Goal: Task Accomplishment & Management: Manage account settings

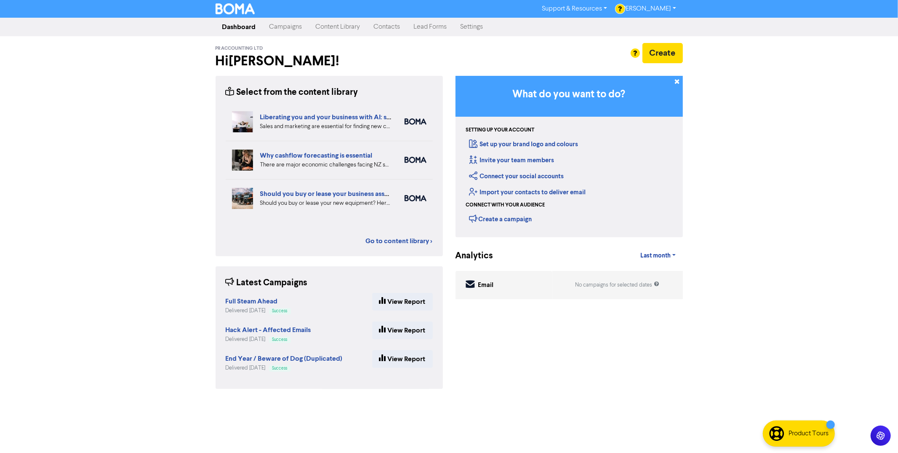
click at [291, 30] on link "Campaigns" at bounding box center [286, 27] width 46 height 17
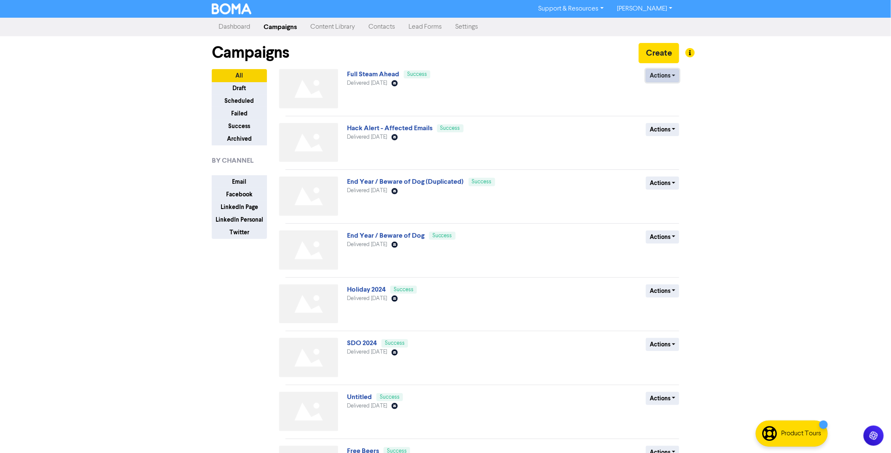
click at [675, 78] on button "Actions" at bounding box center [662, 75] width 33 height 13
click at [672, 93] on button "Duplicate" at bounding box center [679, 93] width 67 height 13
click at [669, 76] on button "Actions" at bounding box center [662, 75] width 33 height 13
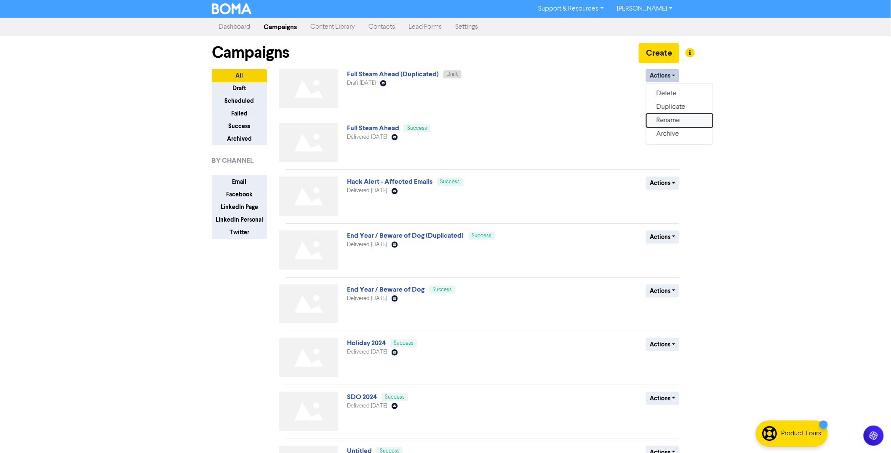
click at [673, 119] on button "Rename" at bounding box center [679, 120] width 67 height 13
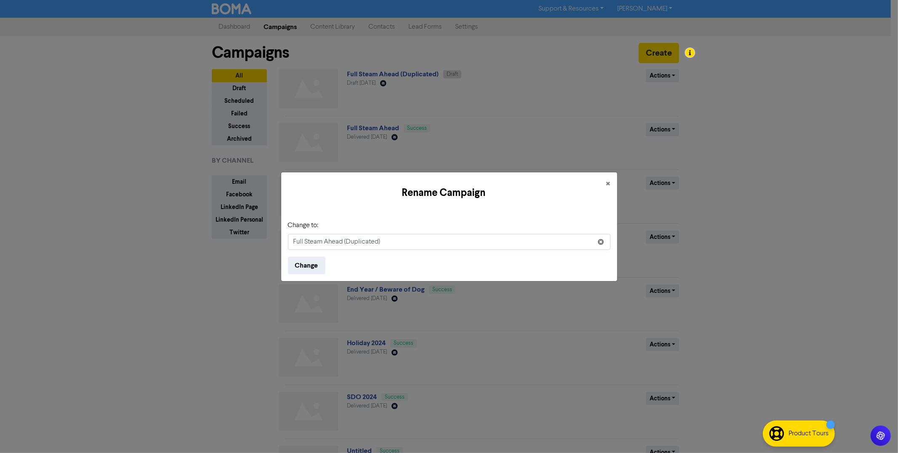
drag, startPoint x: 400, startPoint y: 242, endPoint x: 184, endPoint y: 214, distance: 218.1
click at [192, 216] on div "Rename Campaign × Change to: Full Steam Ahead (Duplicated) Change" at bounding box center [449, 226] width 898 height 453
type input "Departure"
click at [309, 263] on button "Change" at bounding box center [306, 265] width 37 height 18
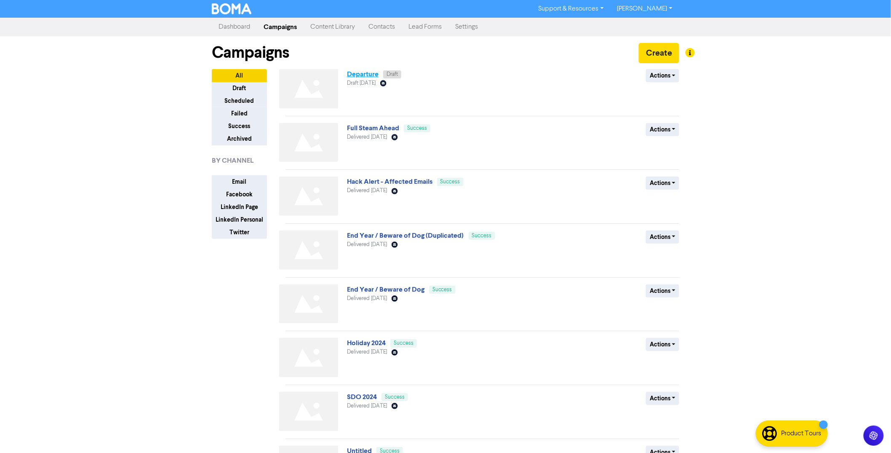
click at [366, 76] on link "Departure" at bounding box center [363, 74] width 32 height 8
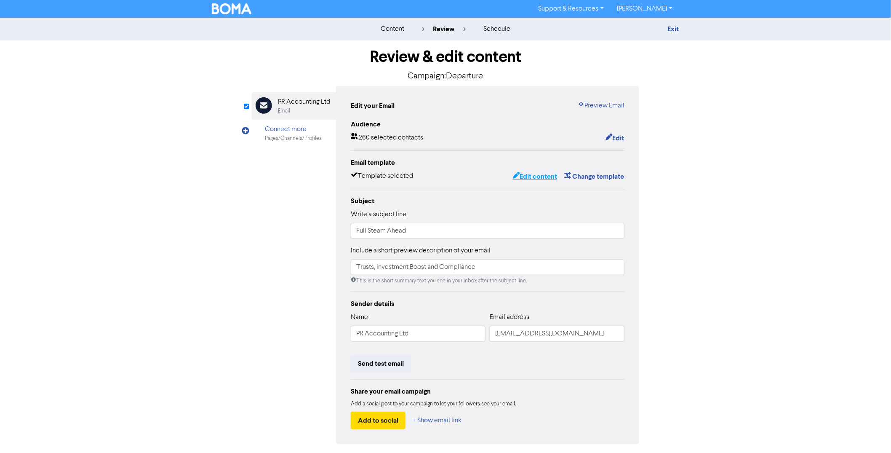
click at [532, 176] on button "Edit content" at bounding box center [534, 176] width 45 height 11
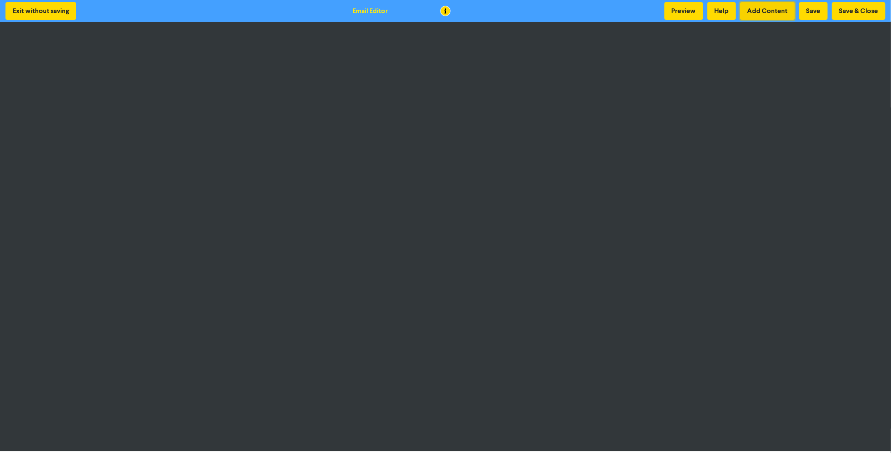
click at [778, 9] on button "Add Content" at bounding box center [767, 11] width 55 height 18
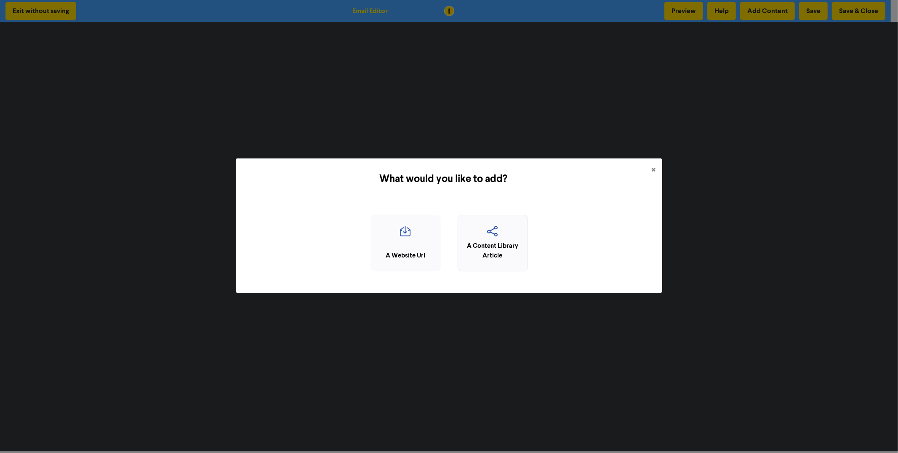
click at [491, 249] on div "A Content Library Article" at bounding box center [492, 250] width 61 height 19
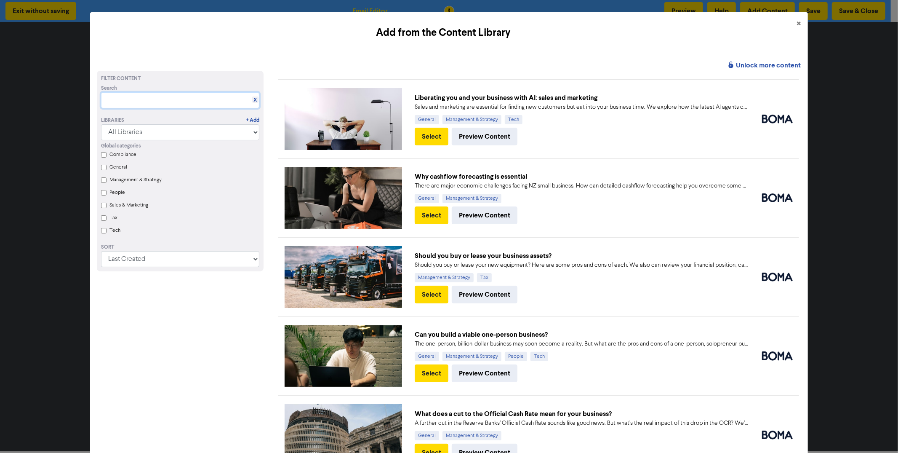
click at [160, 101] on input "text" at bounding box center [180, 100] width 158 height 16
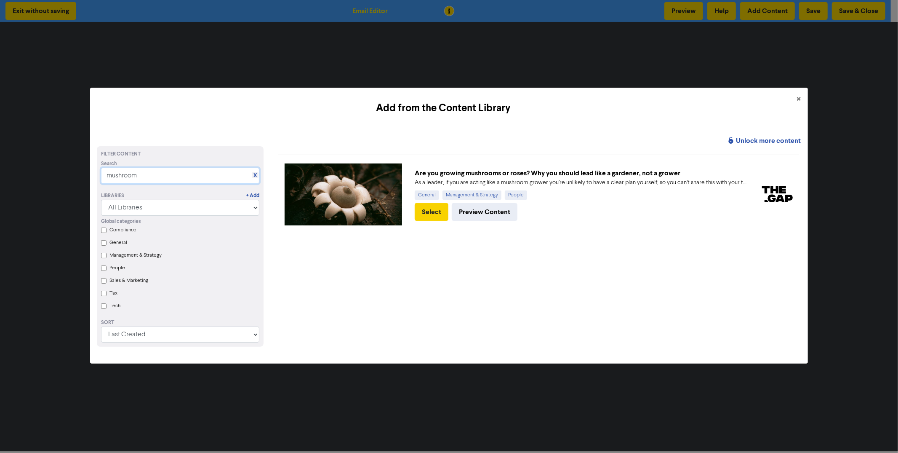
type input "mushroom"
click at [429, 213] on button "Select" at bounding box center [432, 212] width 34 height 18
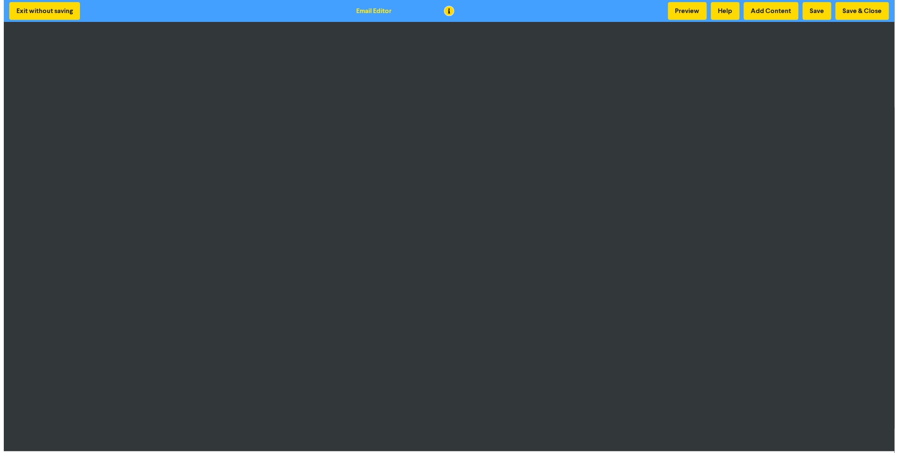
scroll to position [2, 0]
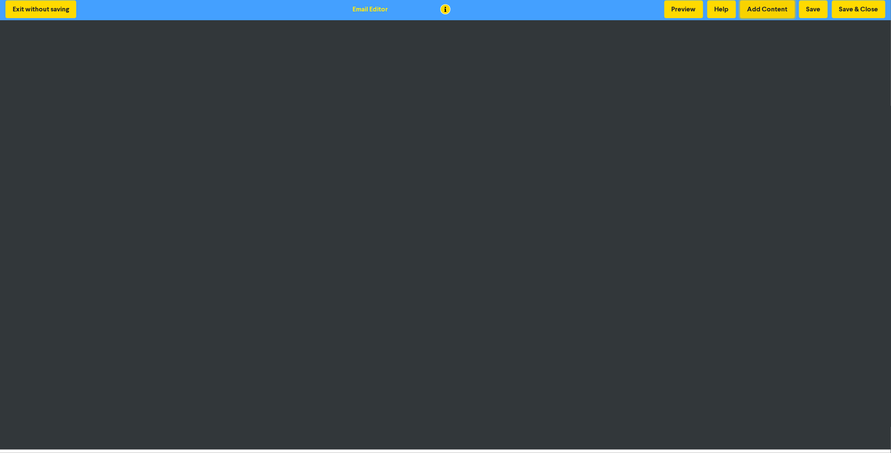
click at [773, 7] on button "Add Content" at bounding box center [767, 9] width 55 height 18
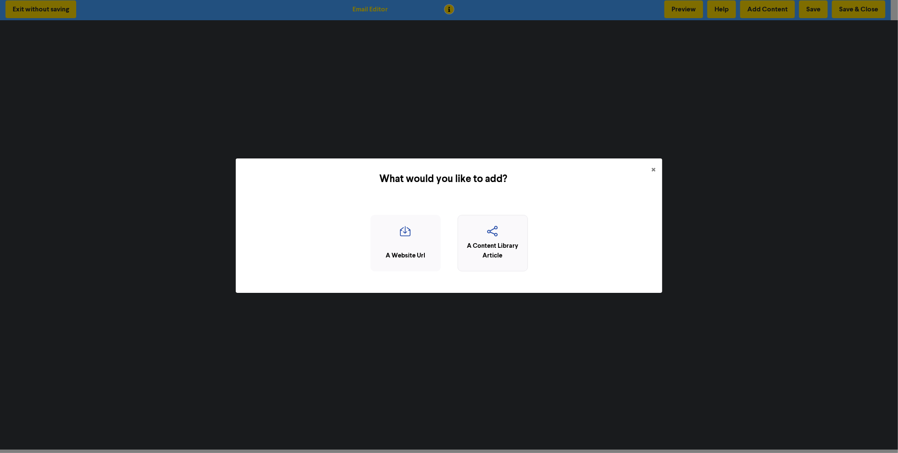
click at [497, 253] on div "A Content Library Article" at bounding box center [492, 250] width 61 height 19
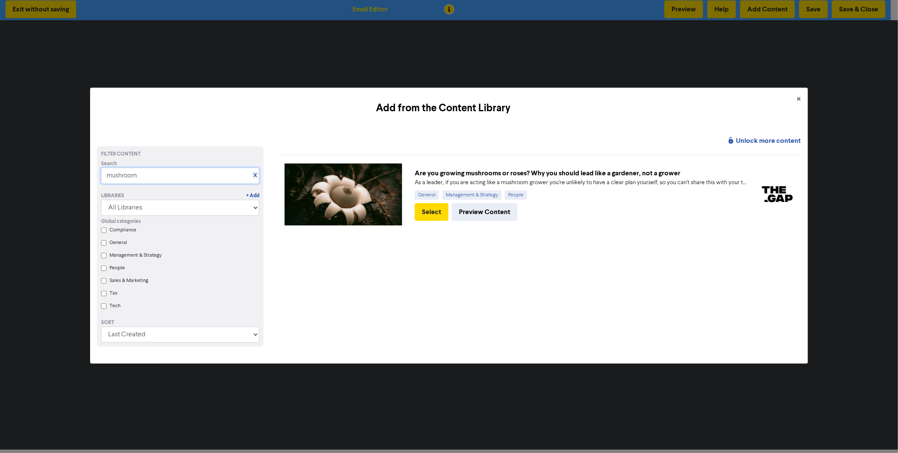
click at [127, 173] on input "mushroom" at bounding box center [180, 176] width 158 height 16
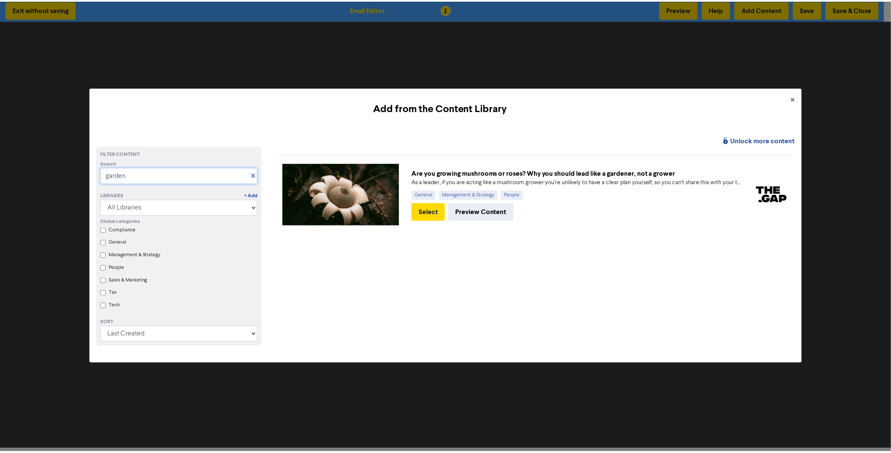
scroll to position [0, 0]
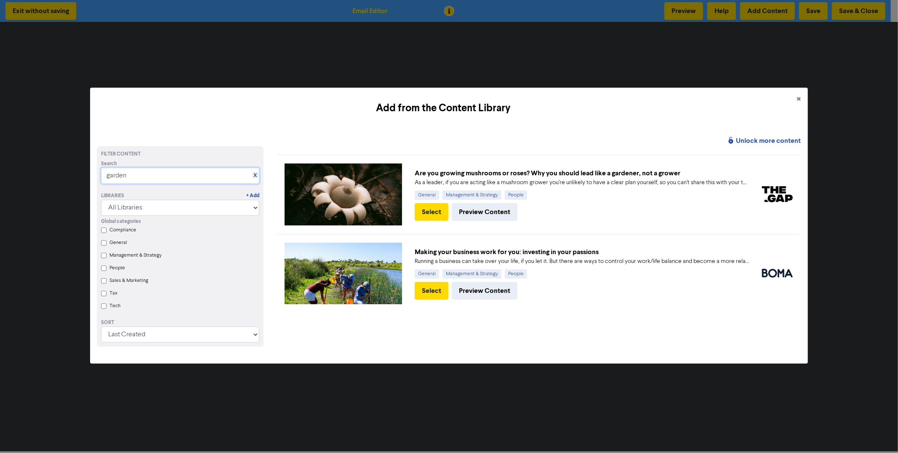
drag, startPoint x: 43, startPoint y: 160, endPoint x: 30, endPoint y: 157, distance: 13.4
click at [37, 160] on div "Add from the Content Library × Unlock more content Filter Content Search X gard…" at bounding box center [449, 226] width 898 height 453
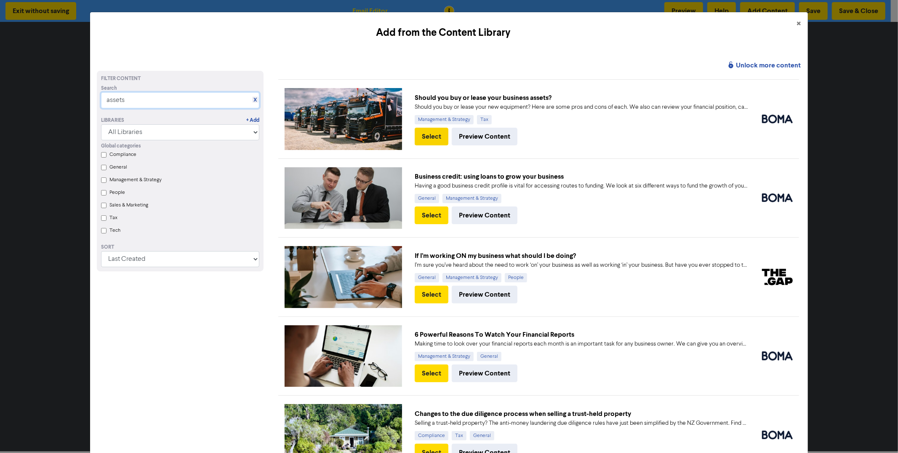
type input "assets"
click at [435, 136] on button "Select" at bounding box center [432, 137] width 34 height 18
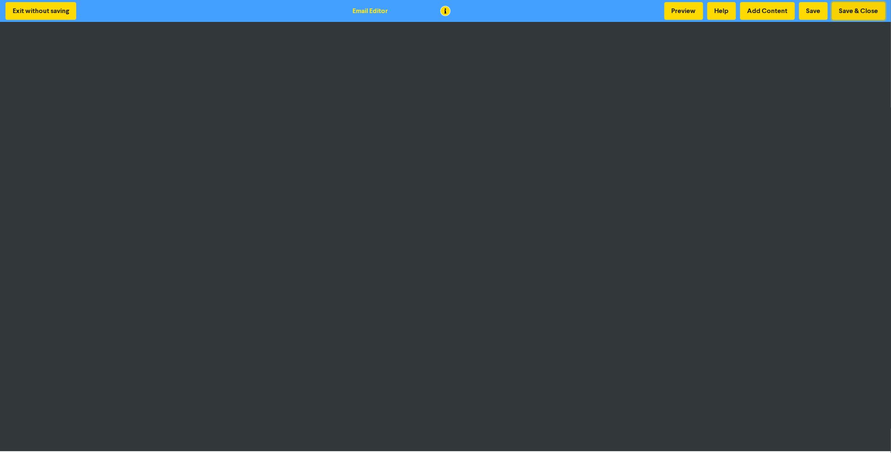
click at [845, 12] on button "Save & Close" at bounding box center [858, 11] width 53 height 18
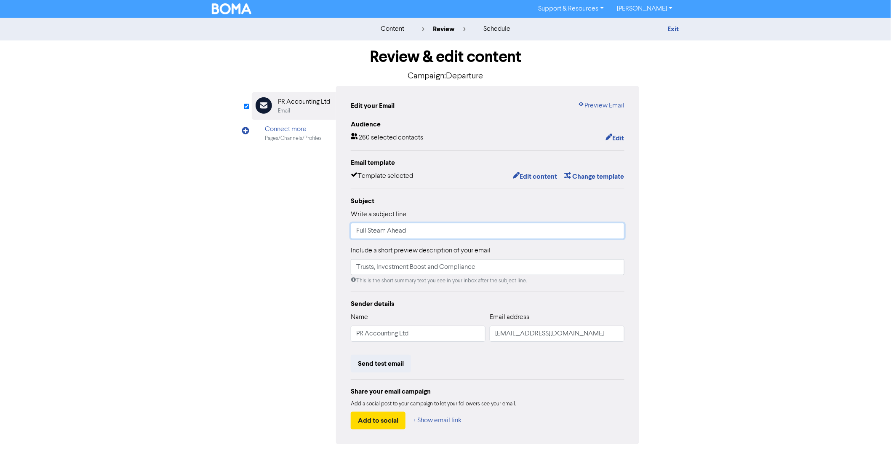
drag, startPoint x: 374, startPoint y: 222, endPoint x: 284, endPoint y: 209, distance: 91.0
click at [306, 211] on div "Email Created with Sketch. PR Accounting Ltd Email Connect more Pages/Channels/…" at bounding box center [445, 265] width 387 height 358
type input "Boarding Soon"
drag, startPoint x: 511, startPoint y: 270, endPoint x: 341, endPoint y: 256, distance: 170.7
click at [344, 256] on div "Edit your Email Preview Email Audience 260 selected contacts Edit Email templat…" at bounding box center [487, 265] width 303 height 358
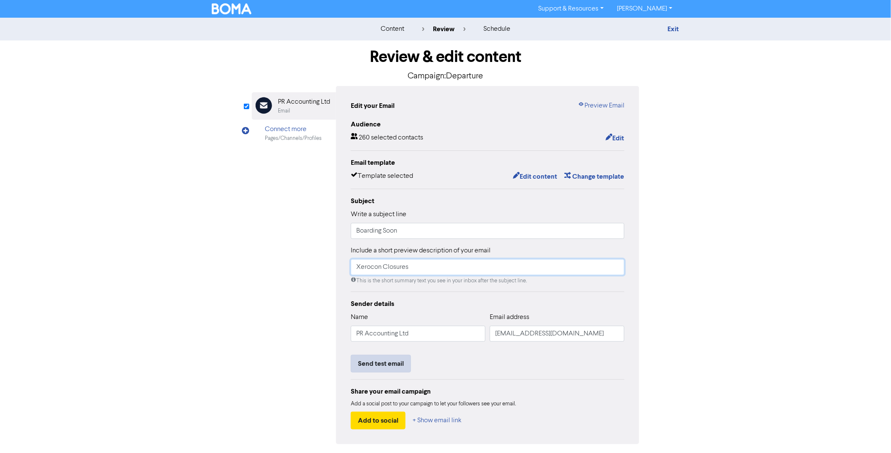
type input "Xerocon Closures"
click at [392, 368] on button "Send test email" at bounding box center [381, 364] width 60 height 18
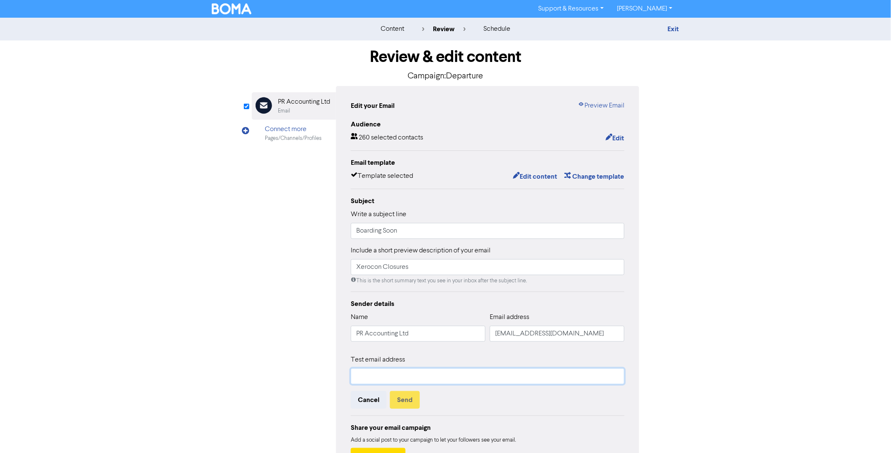
click at [405, 373] on input "text" at bounding box center [488, 376] width 274 height 16
type input "Harrison@pra.nz"
click at [405, 404] on button "Send" at bounding box center [405, 400] width 30 height 18
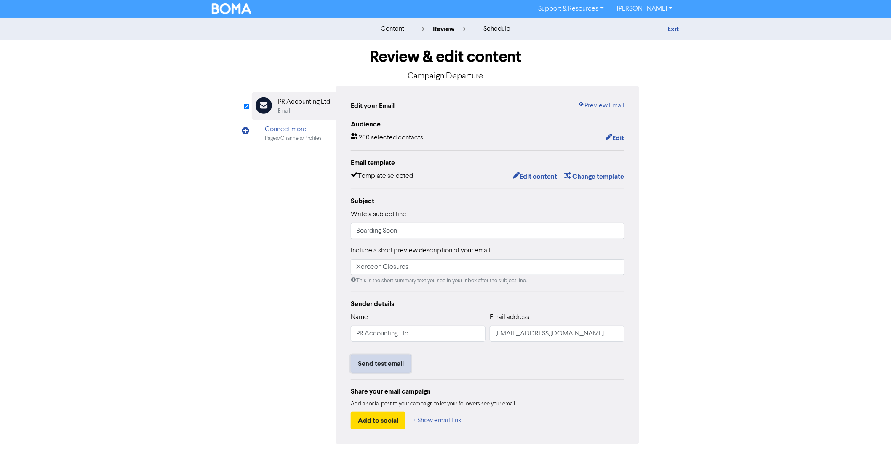
click at [397, 365] on button "Send test email" at bounding box center [381, 364] width 60 height 18
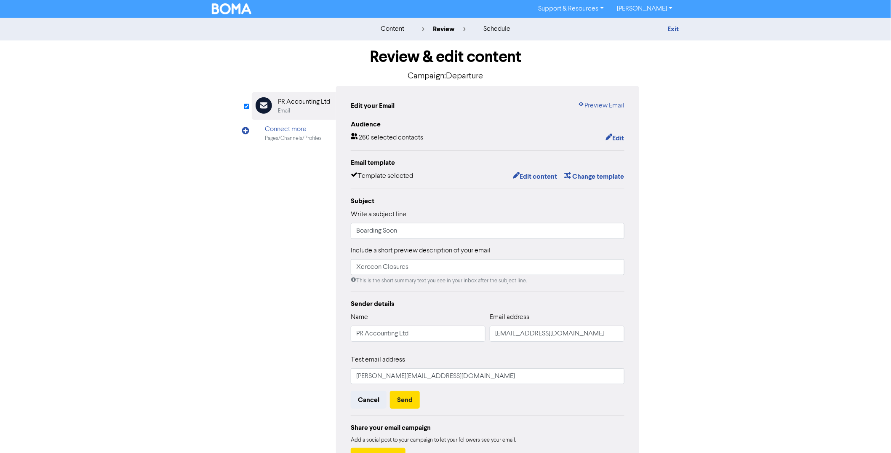
scroll to position [37, 0]
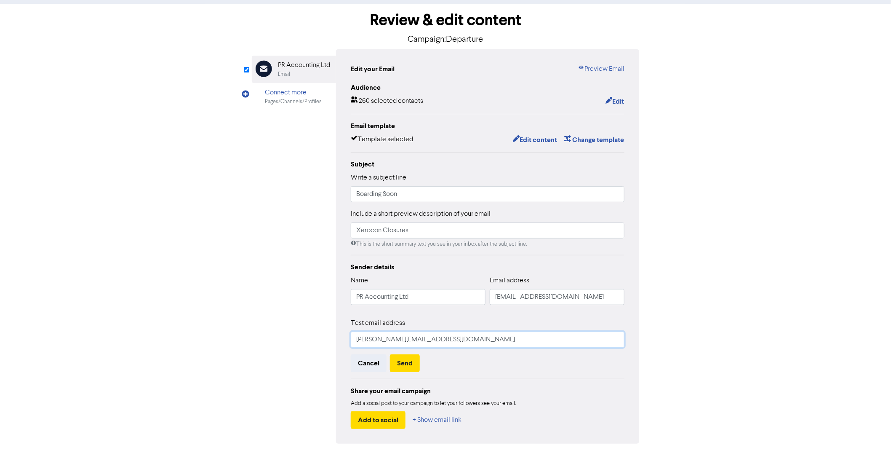
drag, startPoint x: 429, startPoint y: 338, endPoint x: 279, endPoint y: 328, distance: 151.0
click at [297, 331] on div "Email Created with Sketch. PR Accounting Ltd Email Connect more Pages/Channels/…" at bounding box center [445, 246] width 387 height 394
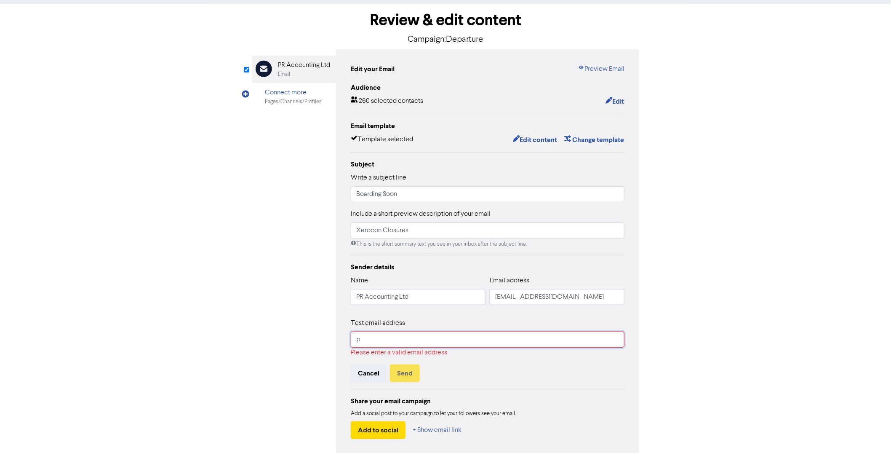
type input "Phil@pra.nz"
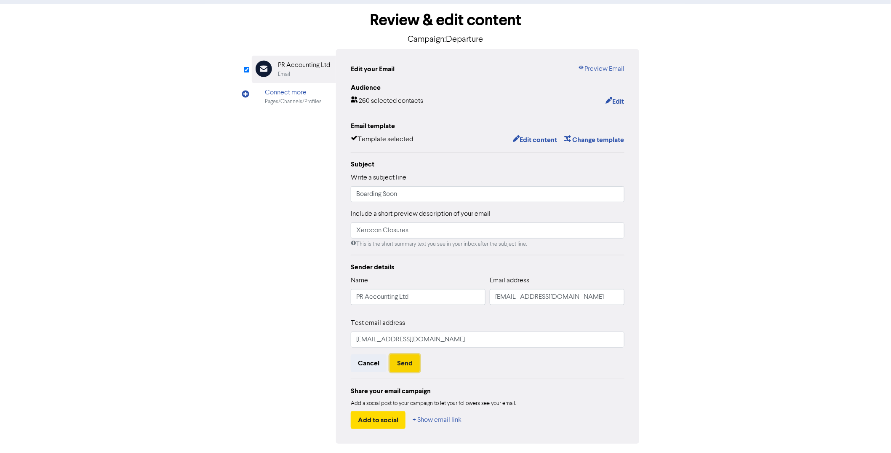
click at [403, 362] on button "Send" at bounding box center [405, 363] width 30 height 18
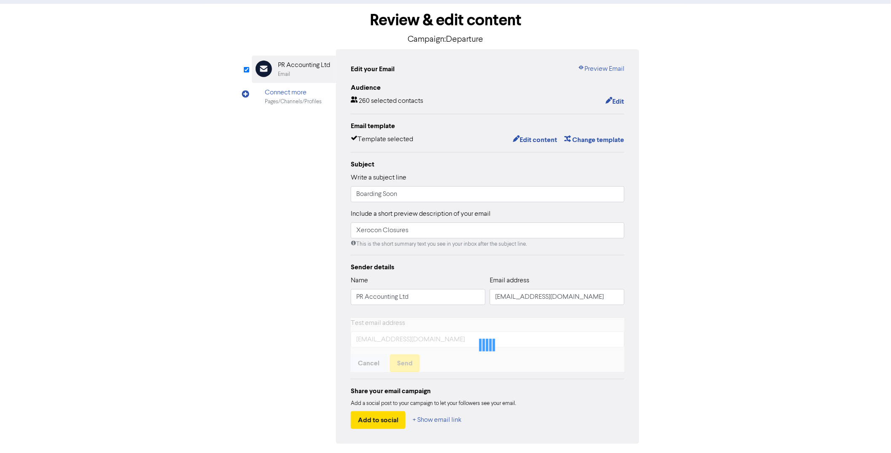
scroll to position [29, 0]
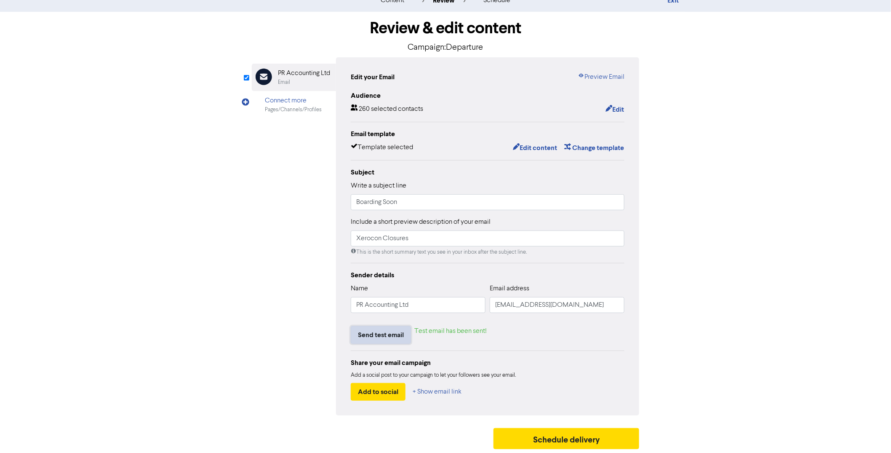
click at [402, 328] on button "Send test email" at bounding box center [381, 335] width 60 height 18
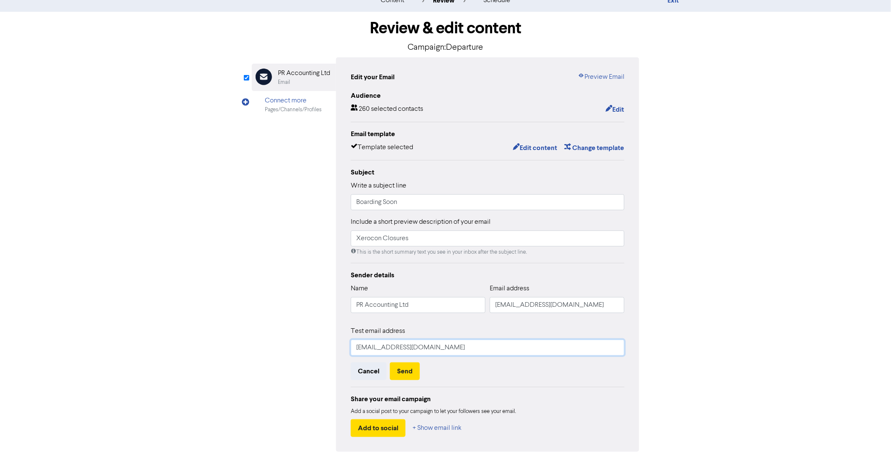
drag, startPoint x: 348, startPoint y: 344, endPoint x: 298, endPoint y: 343, distance: 49.7
click at [305, 344] on div "Email Created with Sketch. PR Accounting Ltd Email Connect more Pages/Channels/…" at bounding box center [445, 254] width 387 height 394
drag, startPoint x: 395, startPoint y: 349, endPoint x: 229, endPoint y: 343, distance: 165.2
click at [276, 351] on div "Email Created with Sketch. PR Accounting Ltd Email Connect more Pages/Channels/…" at bounding box center [445, 254] width 387 height 394
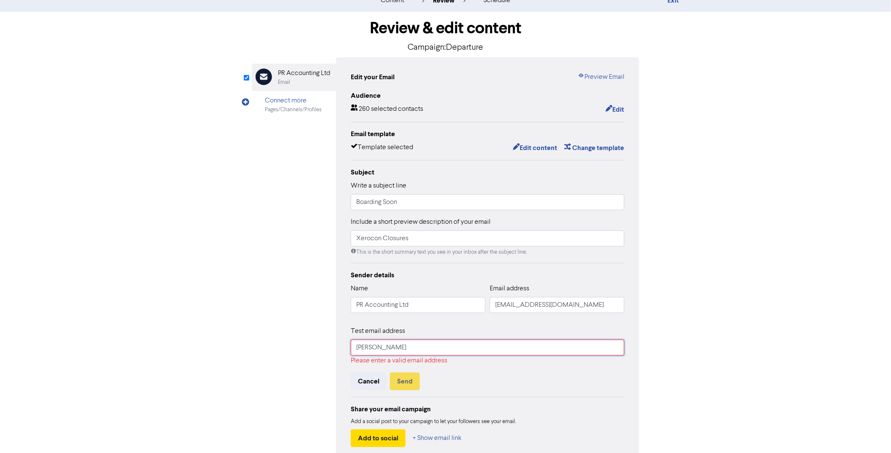
type input "mike@pra.nz"
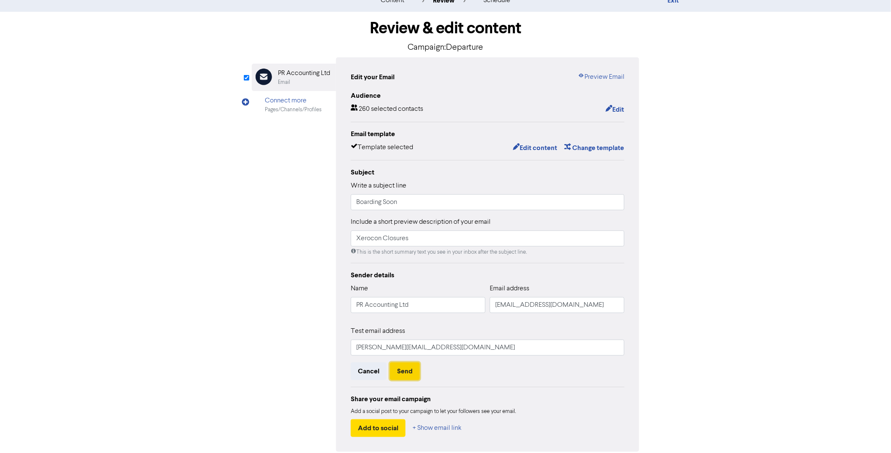
click at [413, 371] on button "Send" at bounding box center [405, 371] width 30 height 18
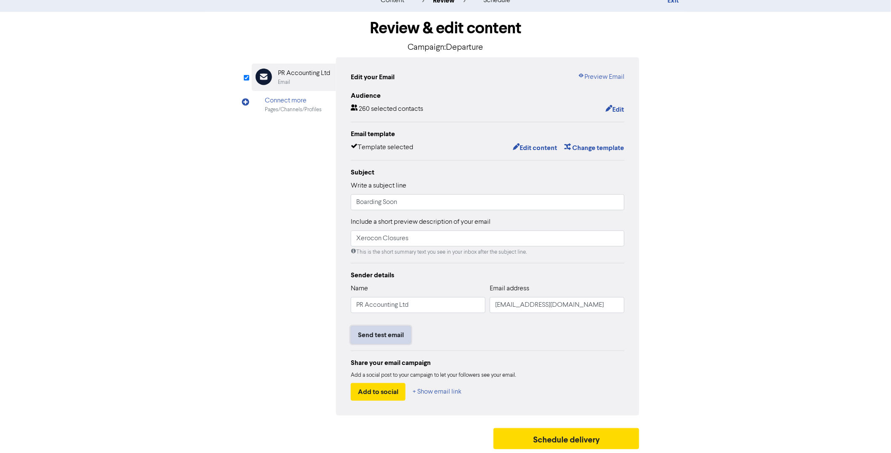
click at [384, 331] on button "Send test email" at bounding box center [381, 335] width 60 height 18
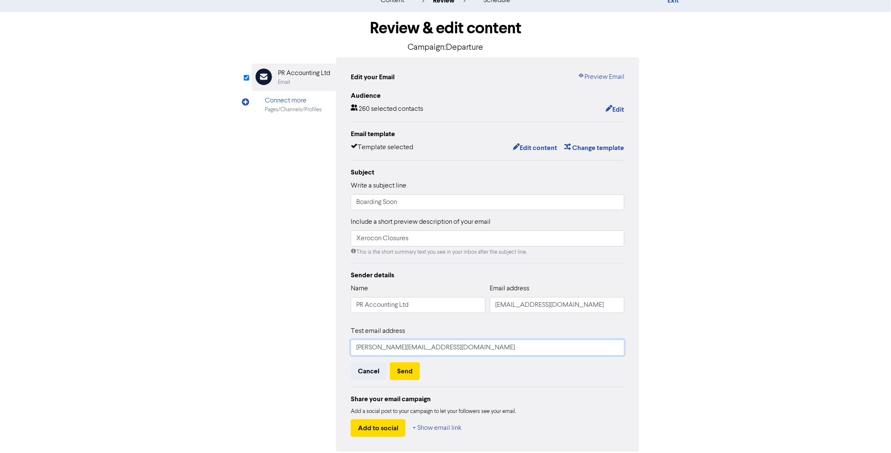
drag, startPoint x: 414, startPoint y: 346, endPoint x: 249, endPoint y: 331, distance: 165.3
click at [260, 331] on div "Email Created with Sketch. PR Accounting Ltd Email Connect more Pages/Channels/…" at bounding box center [445, 254] width 387 height 394
type input "e"
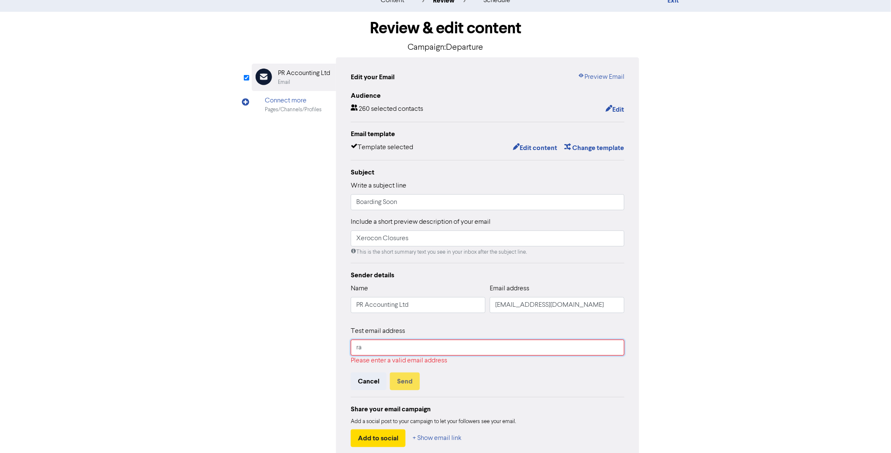
type input "Raewyne@pra.nz"
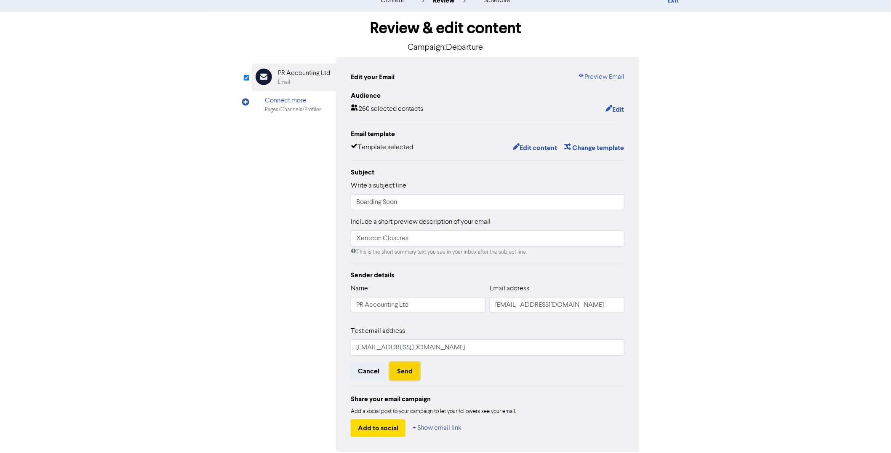
click at [405, 377] on button "Send" at bounding box center [405, 371] width 30 height 18
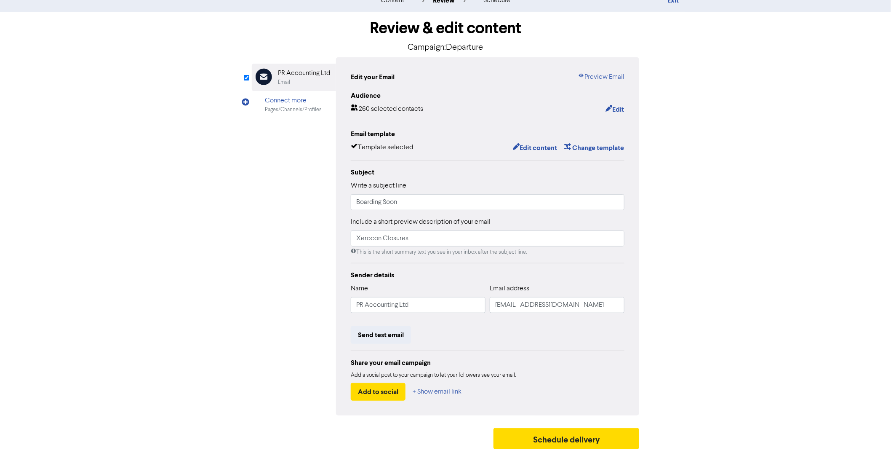
scroll to position [0, 0]
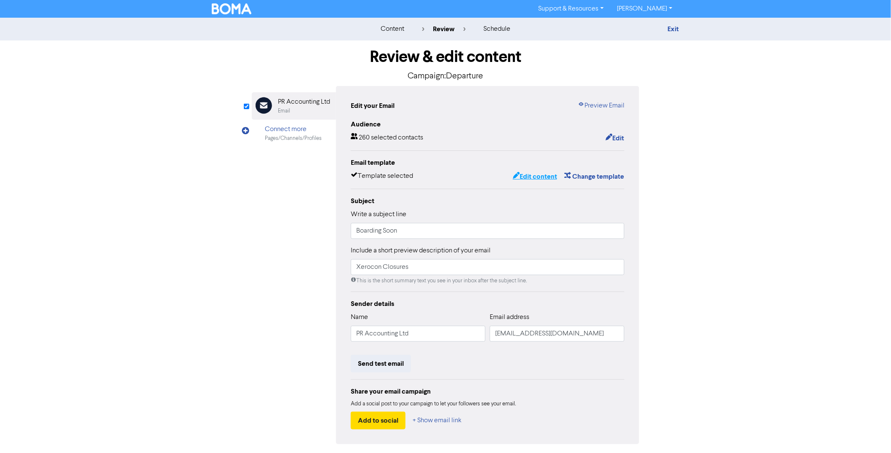
click at [544, 173] on button "Edit content" at bounding box center [534, 176] width 45 height 11
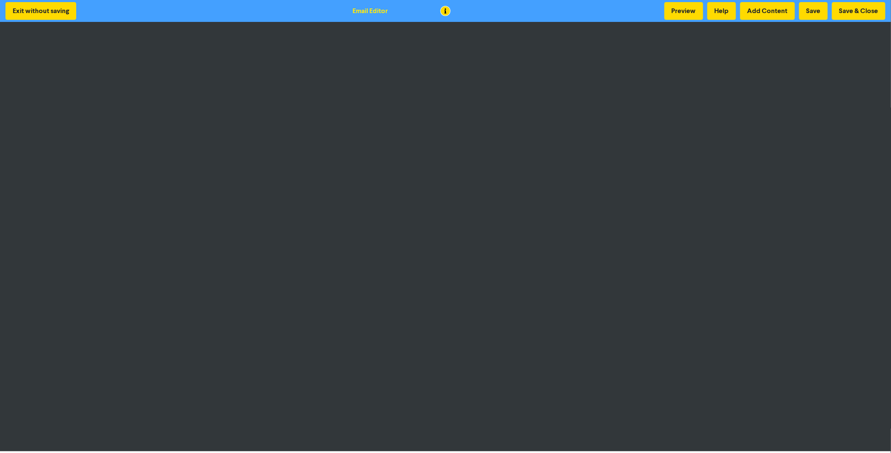
scroll to position [2, 0]
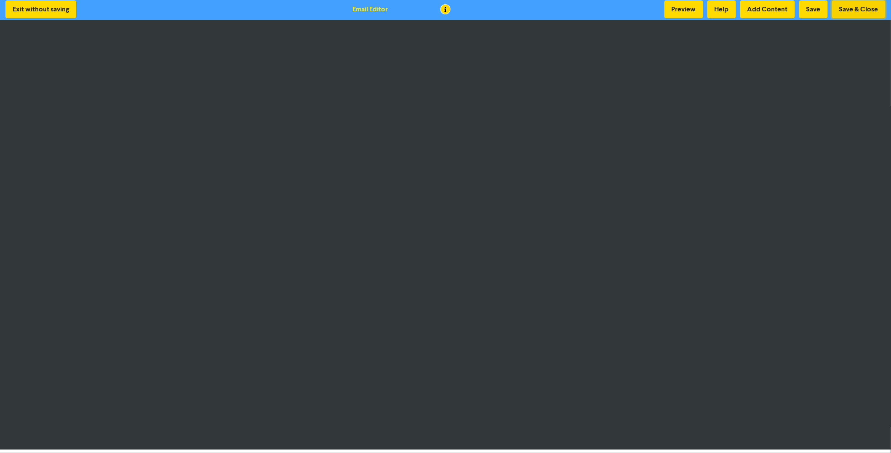
click at [865, 9] on button "Save & Close" at bounding box center [858, 9] width 53 height 18
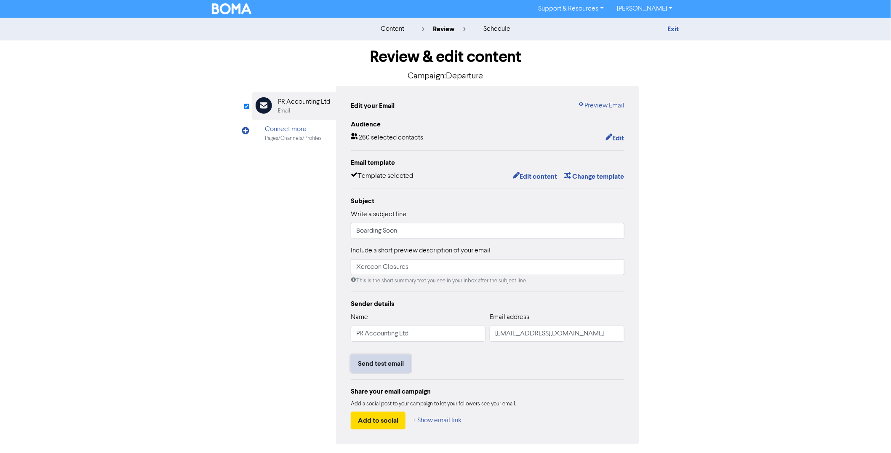
click at [375, 368] on button "Send test email" at bounding box center [381, 364] width 60 height 18
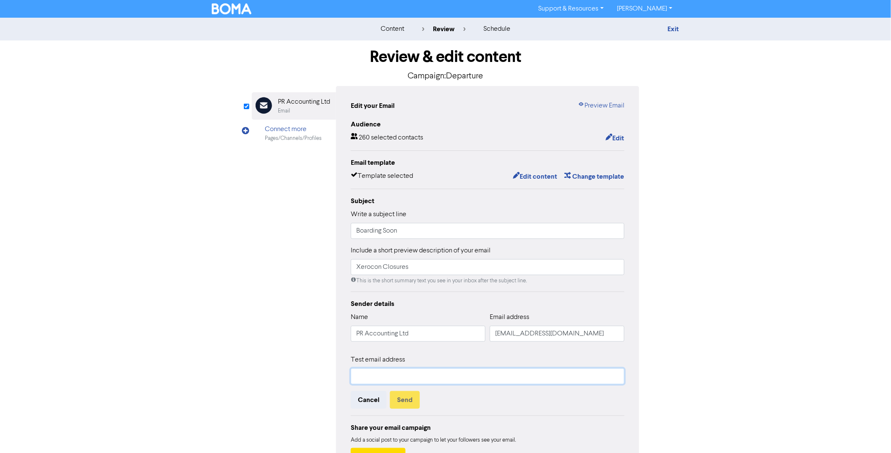
click at [402, 379] on input "text" at bounding box center [488, 376] width 274 height 16
type input "Phil@pra.nz"
click at [411, 399] on button "Send" at bounding box center [405, 400] width 30 height 18
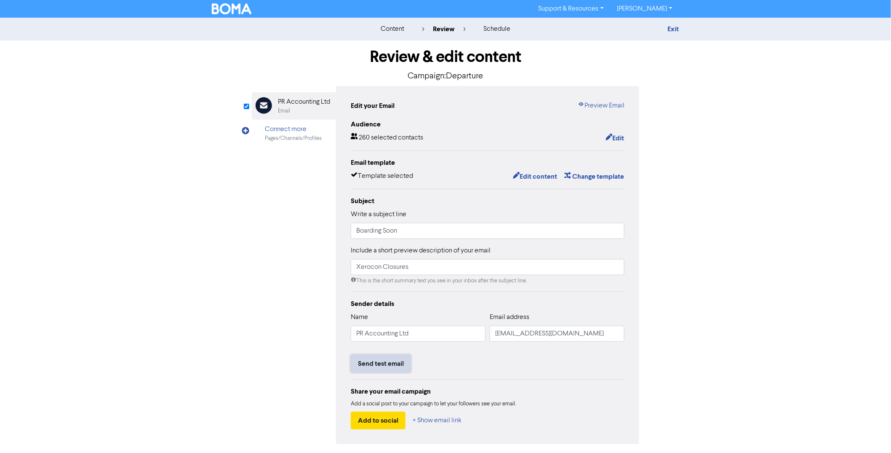
click at [376, 355] on button "Send test email" at bounding box center [381, 364] width 60 height 18
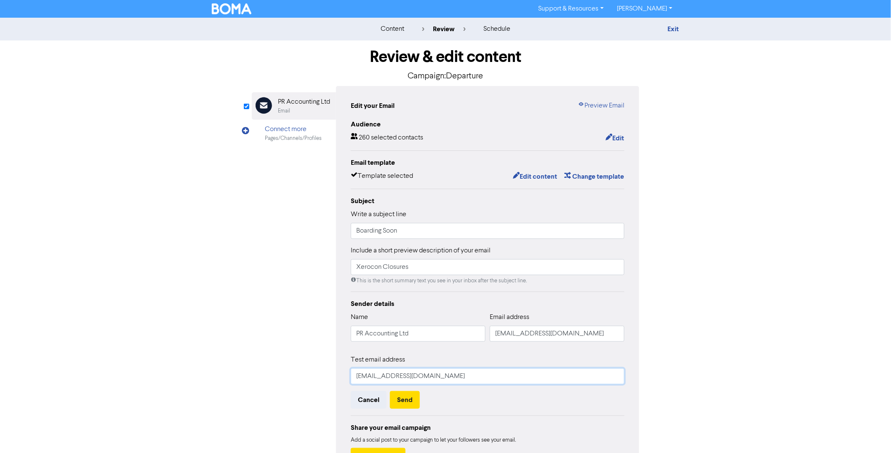
click at [421, 373] on input "Phil@pra.nz" at bounding box center [488, 376] width 274 height 16
drag, startPoint x: 422, startPoint y: 374, endPoint x: 304, endPoint y: 364, distance: 118.7
click at [306, 364] on div "Email Created with Sketch. PR Accounting Ltd Email Connect more Pages/Channels/…" at bounding box center [445, 283] width 387 height 394
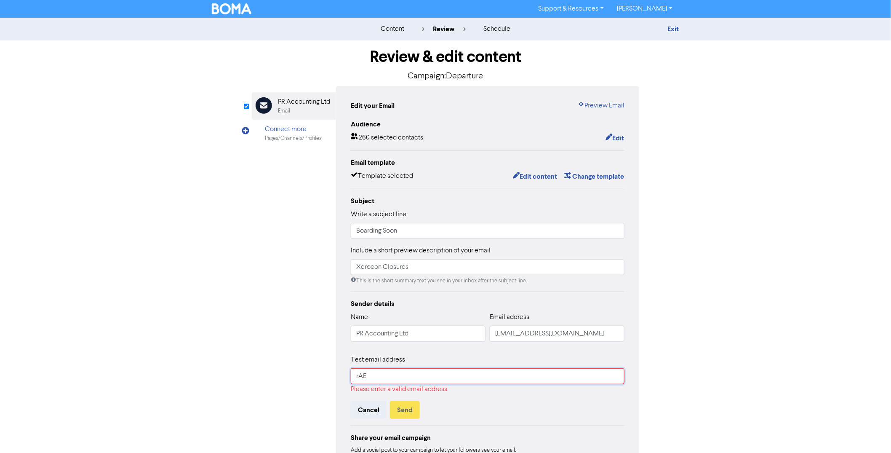
type input "Raewyne@pra.nz"
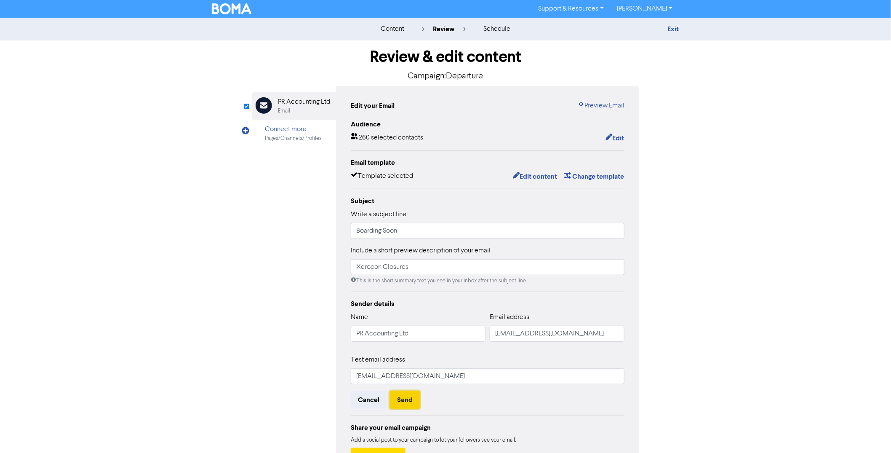
click at [408, 398] on button "Send" at bounding box center [405, 400] width 30 height 18
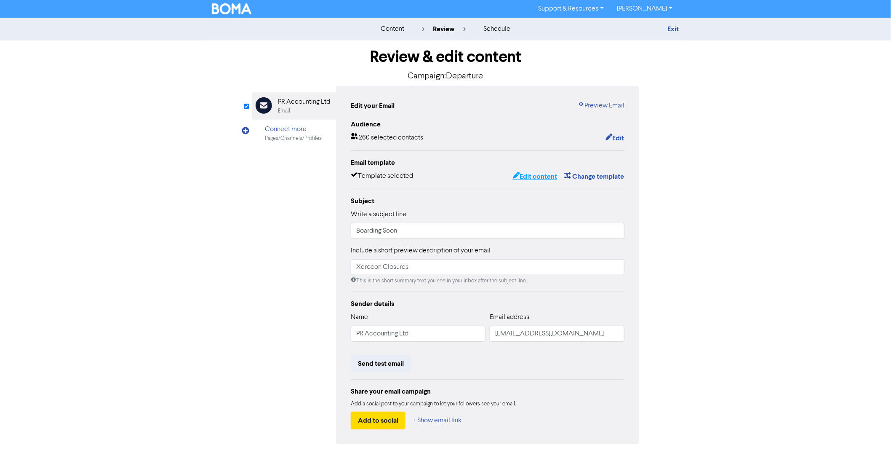
click at [551, 178] on button "Edit content" at bounding box center [534, 176] width 45 height 11
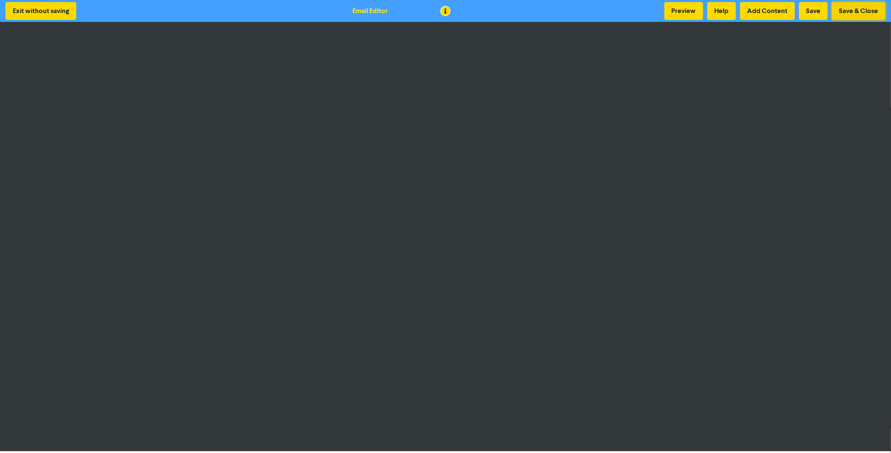
click at [865, 12] on button "Save & Close" at bounding box center [858, 11] width 53 height 18
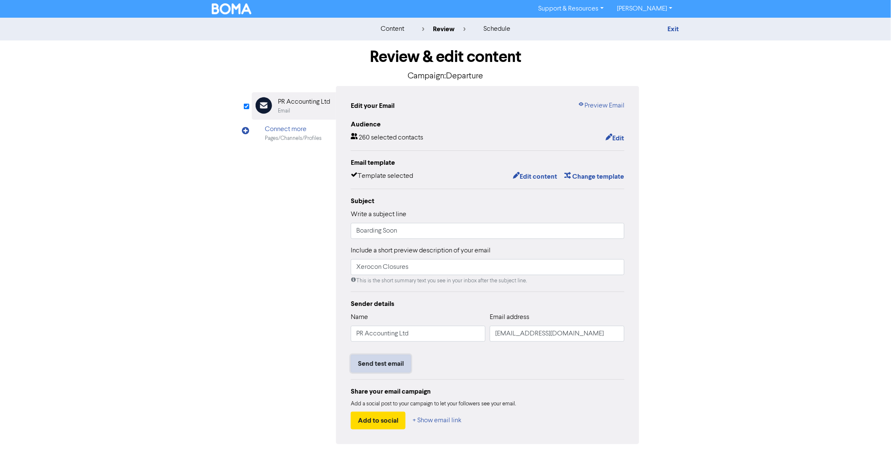
click at [392, 367] on button "Send test email" at bounding box center [381, 364] width 60 height 18
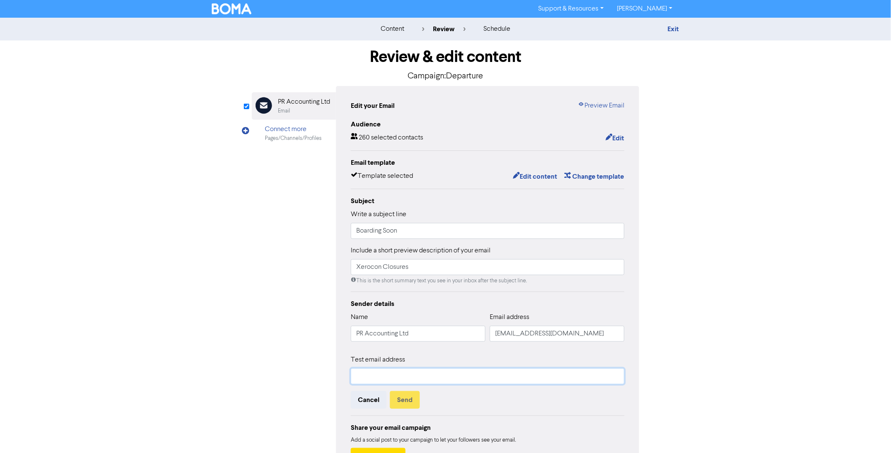
click at [400, 372] on input "text" at bounding box center [488, 376] width 274 height 16
type input "Harrison@pra.nz"
click at [412, 399] on button "Send" at bounding box center [405, 400] width 30 height 18
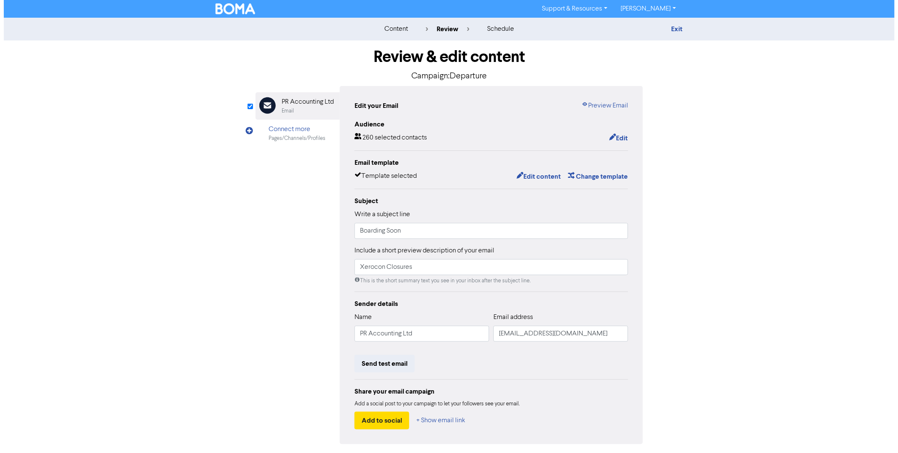
scroll to position [29, 0]
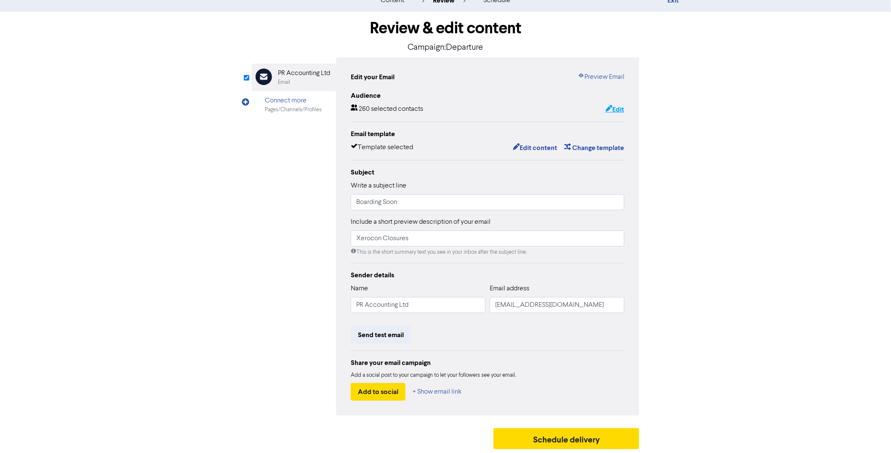
click at [612, 104] on button "Edit" at bounding box center [614, 109] width 19 height 11
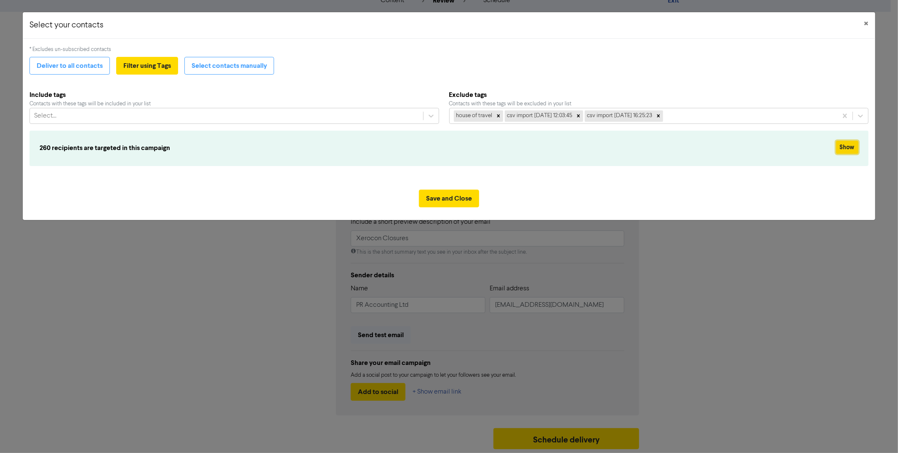
click at [840, 145] on button "Show" at bounding box center [847, 147] width 22 height 13
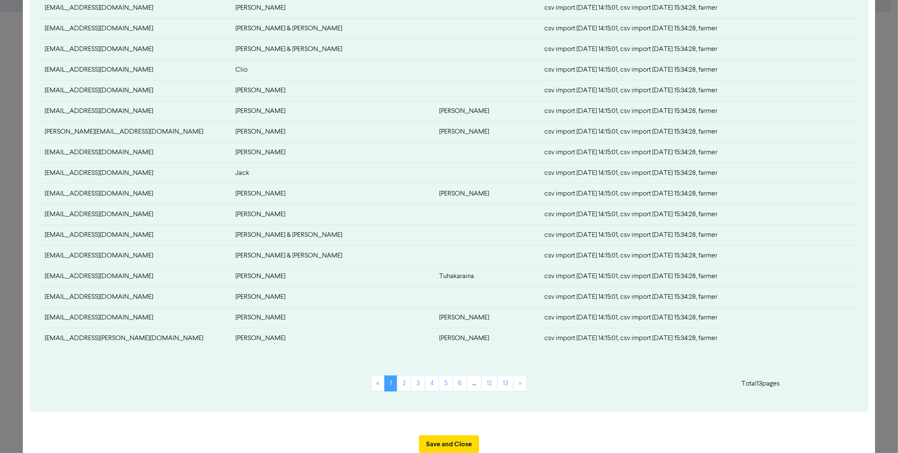
scroll to position [270, 0]
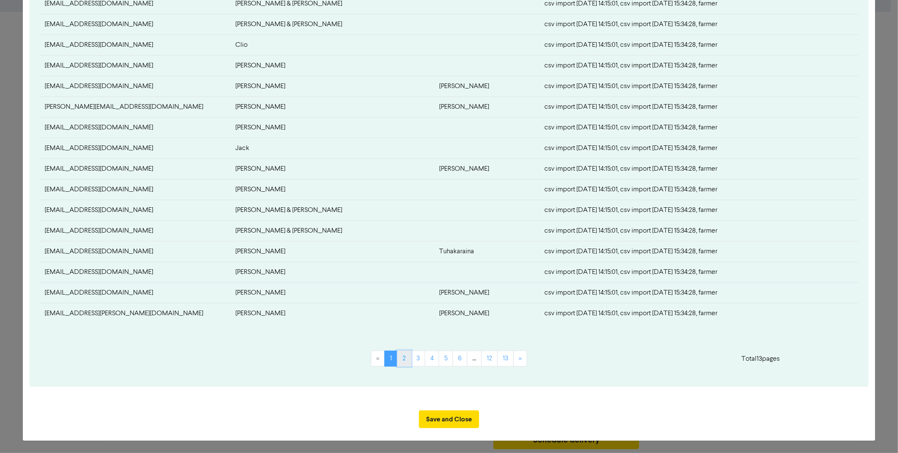
click at [405, 360] on link "2" at bounding box center [404, 358] width 14 height 16
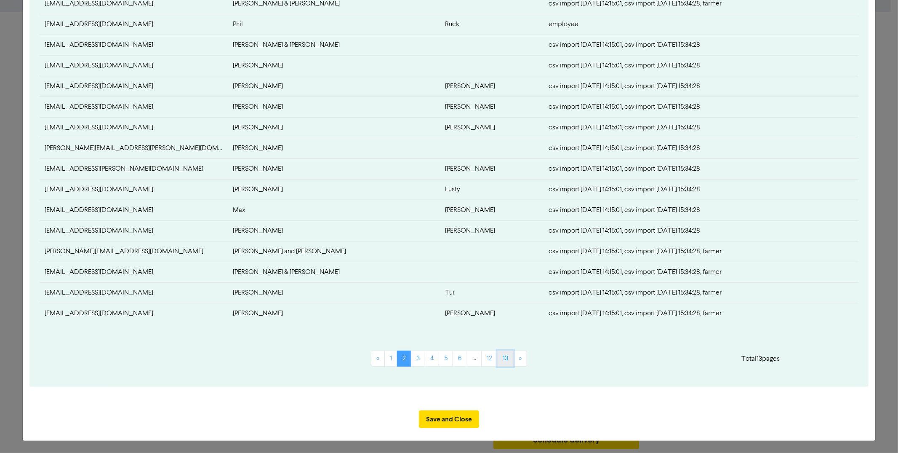
click at [506, 361] on link "13" at bounding box center [505, 358] width 16 height 16
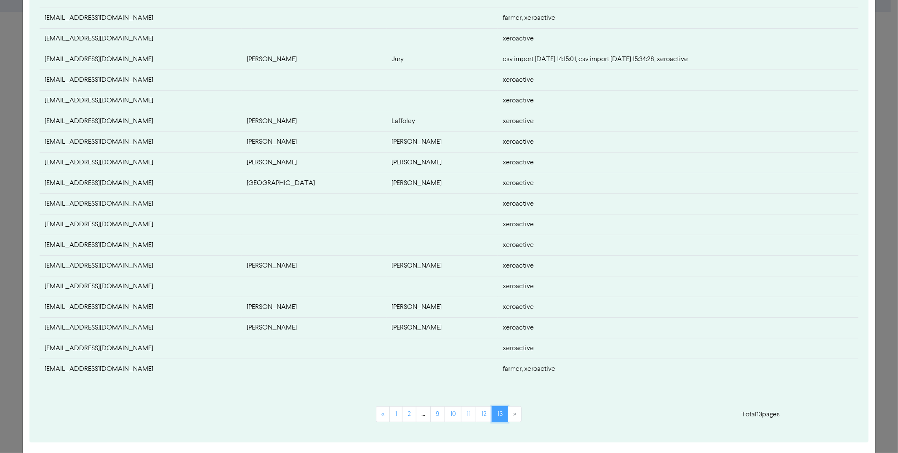
scroll to position [208, 0]
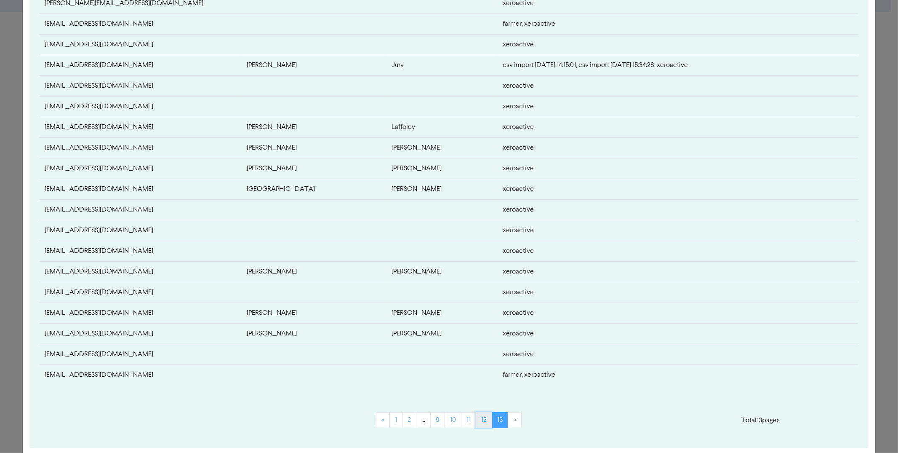
click at [485, 416] on link "12" at bounding box center [484, 420] width 16 height 16
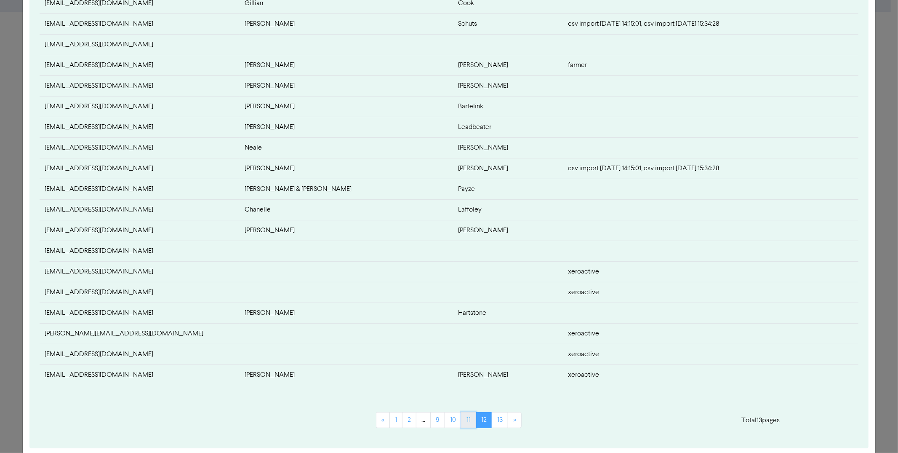
click at [465, 421] on link "11" at bounding box center [468, 420] width 15 height 16
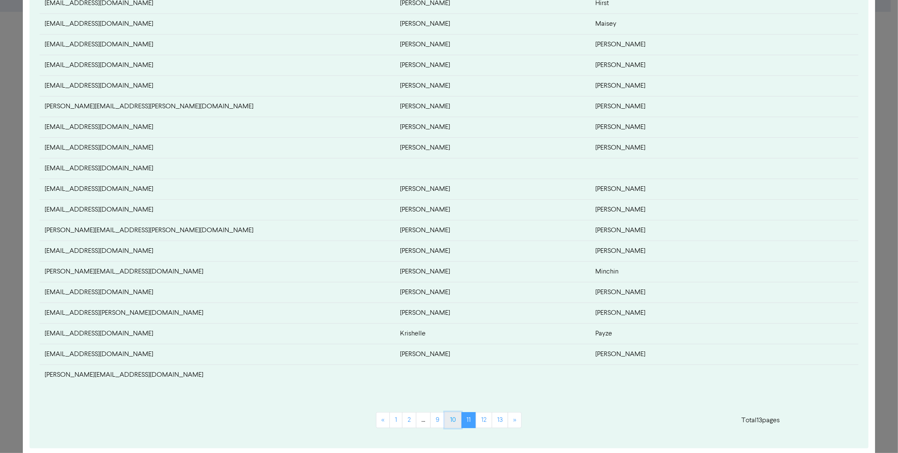
click at [446, 421] on link "10" at bounding box center [453, 420] width 17 height 16
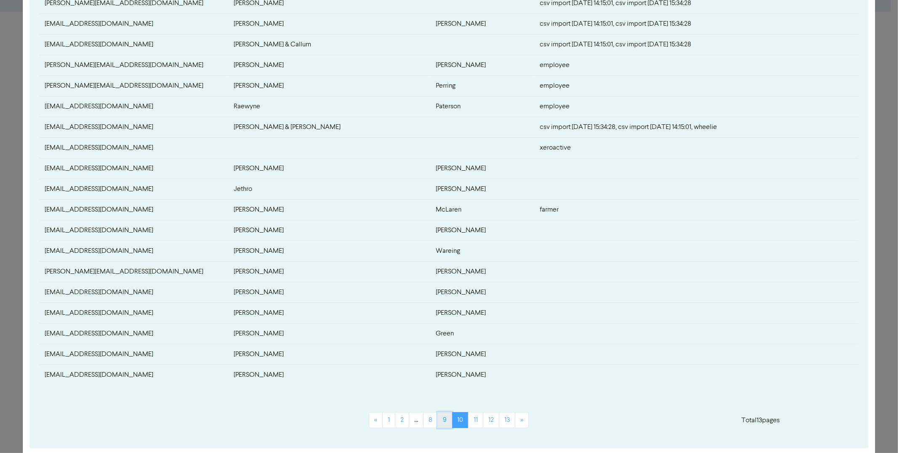
click at [440, 421] on link "9" at bounding box center [444, 420] width 15 height 16
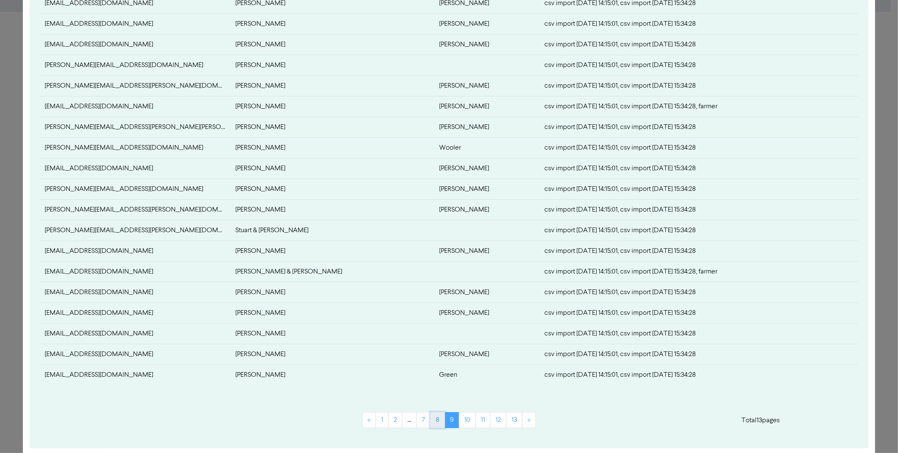
click at [435, 421] on link "8" at bounding box center [437, 420] width 15 height 16
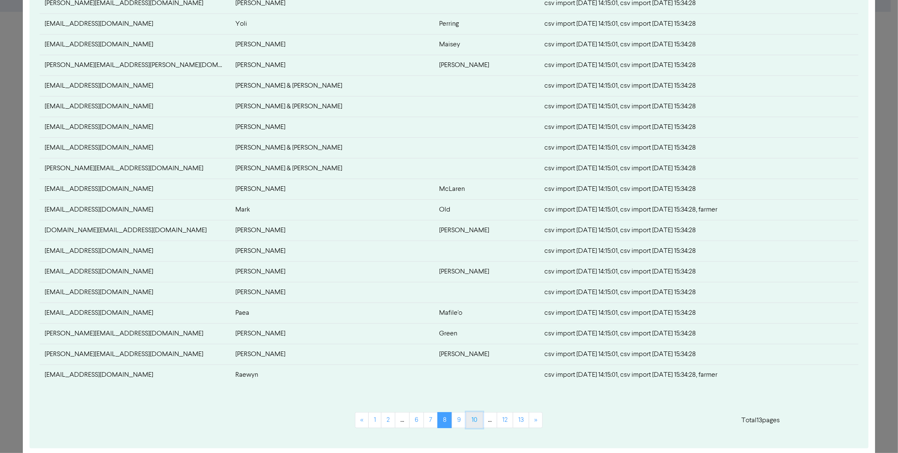
click at [475, 423] on link "10" at bounding box center [474, 420] width 17 height 16
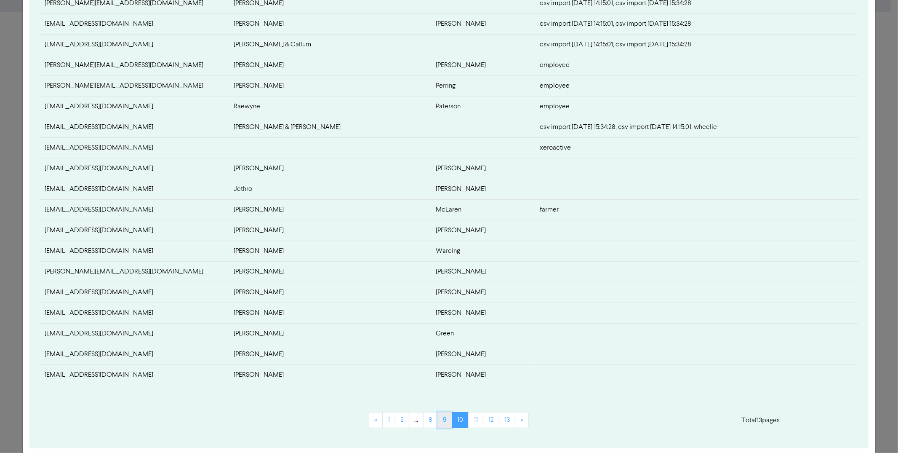
click at [437, 419] on link "9" at bounding box center [444, 420] width 15 height 16
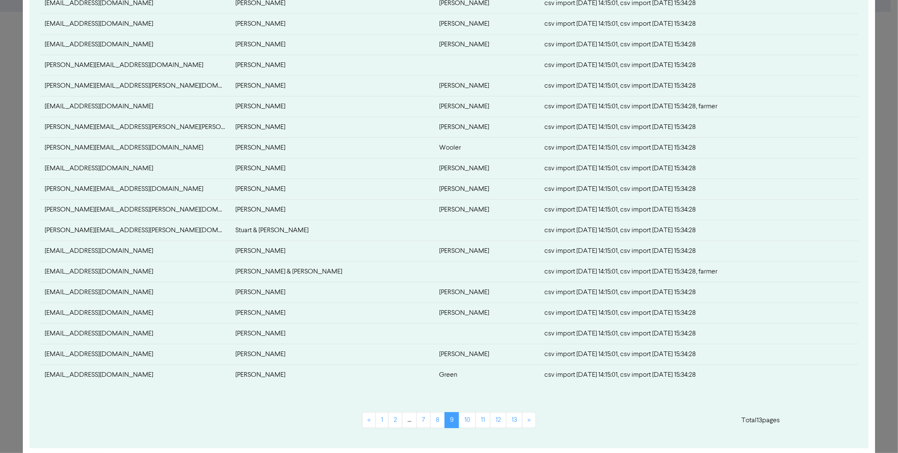
click at [75, 251] on td "[EMAIL_ADDRESS][DOMAIN_NAME]" at bounding box center [135, 251] width 191 height 21
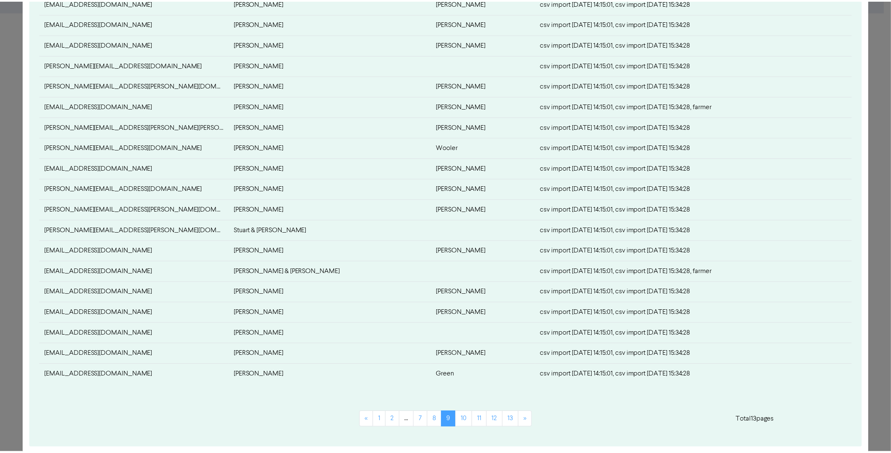
scroll to position [0, 0]
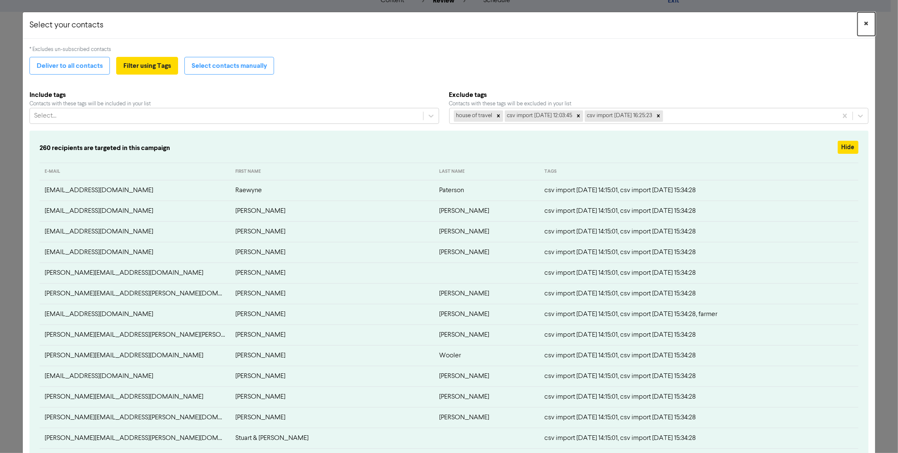
click at [864, 24] on span "×" at bounding box center [866, 24] width 4 height 13
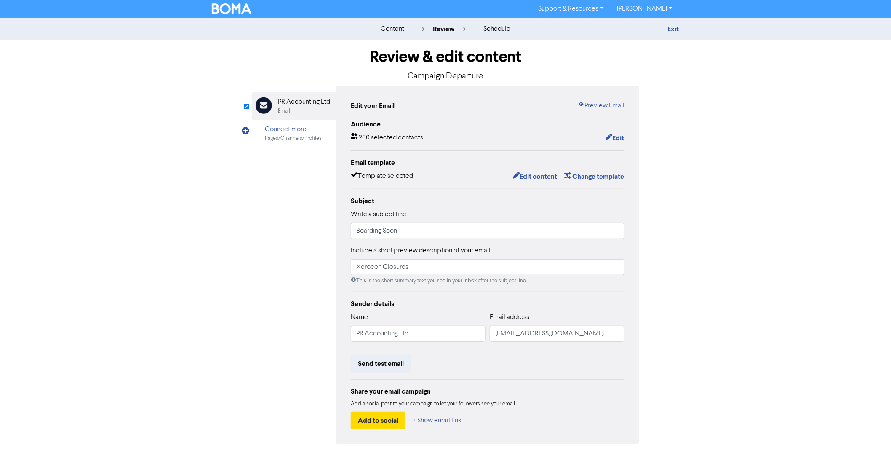
click at [229, 6] on img at bounding box center [232, 8] width 40 height 11
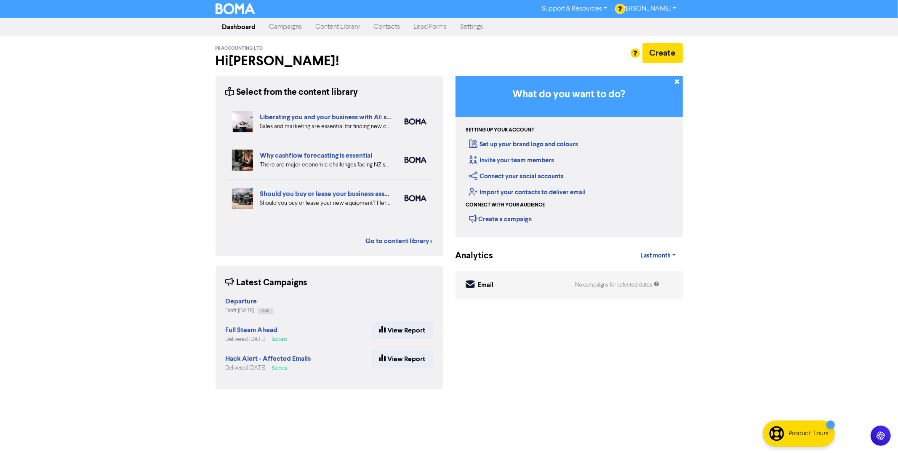
click at [298, 24] on link "Campaigns" at bounding box center [286, 27] width 46 height 17
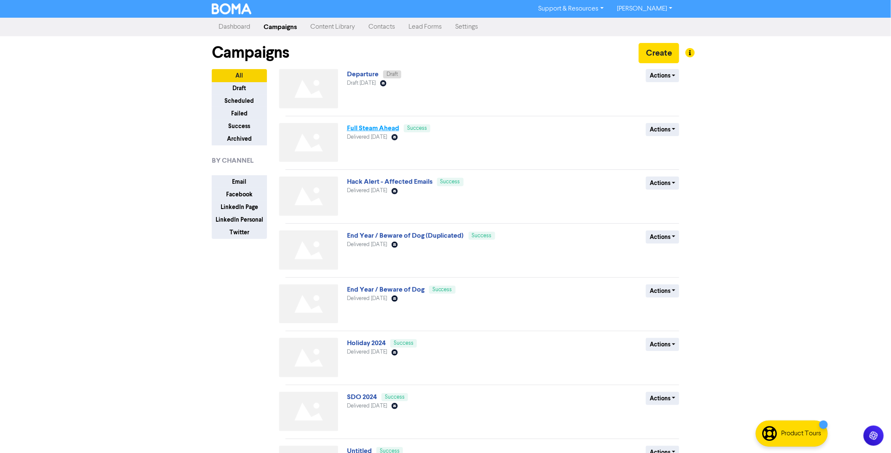
click at [386, 128] on link "Full Steam Ahead" at bounding box center [373, 128] width 52 height 8
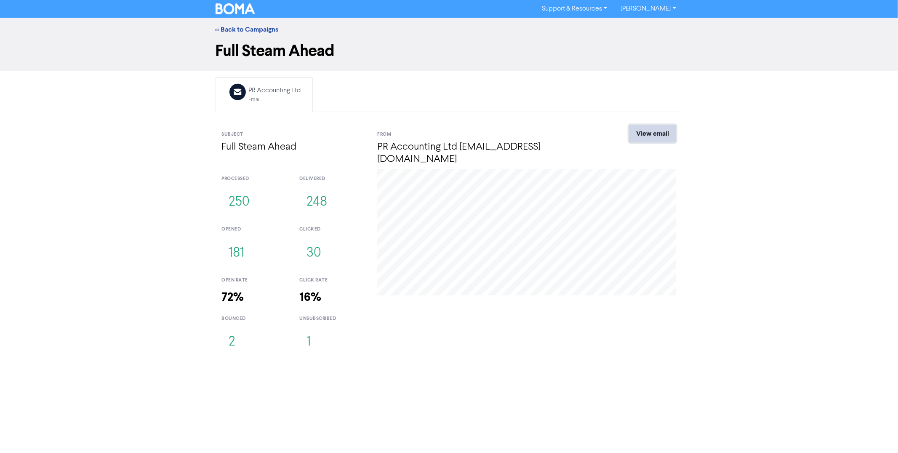
click at [658, 131] on link "View email" at bounding box center [652, 134] width 47 height 18
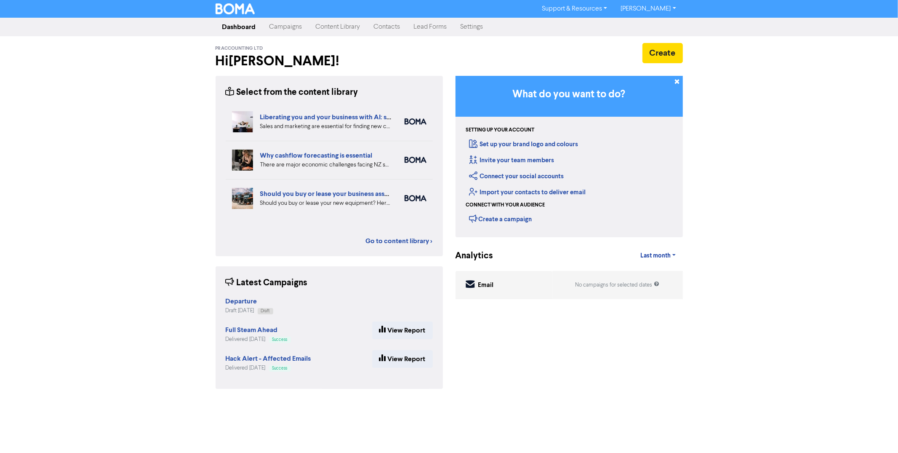
click at [381, 29] on link "Contacts" at bounding box center [387, 27] width 40 height 17
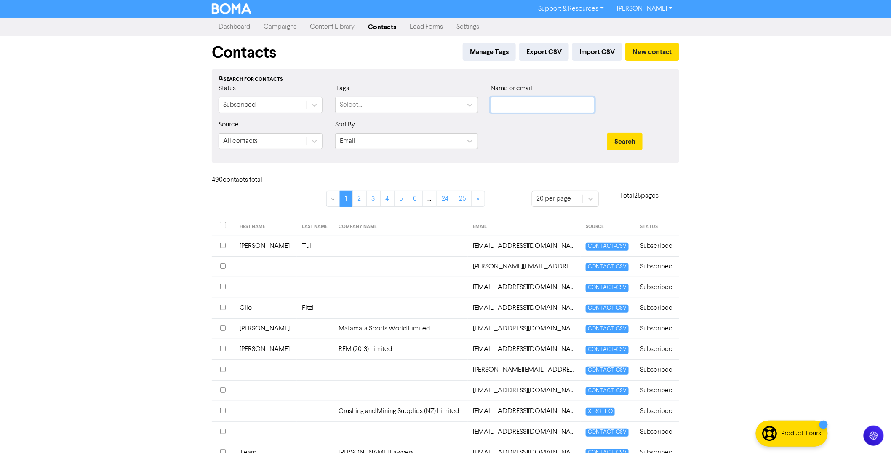
click at [535, 105] on input "text" at bounding box center [543, 105] width 104 height 16
type input "r"
type input "[PERSON_NAME]"
click at [607, 133] on button "Search" at bounding box center [624, 142] width 35 height 18
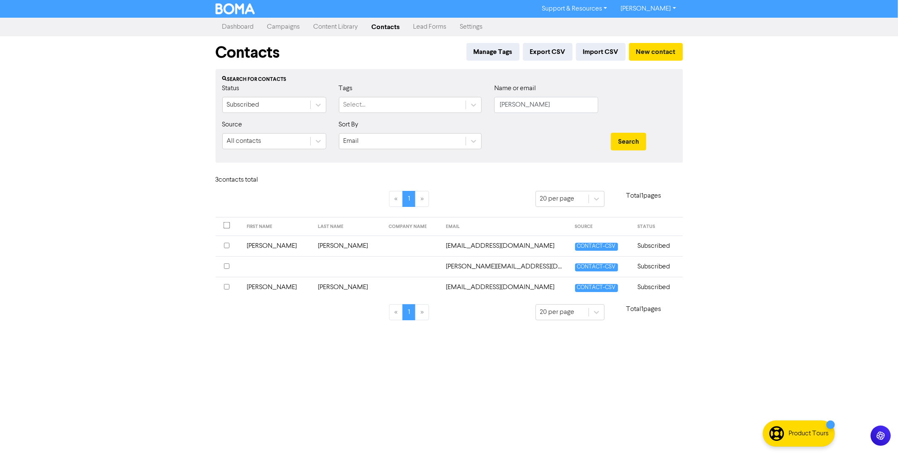
click at [226, 287] on input "checkbox" at bounding box center [226, 286] width 5 height 5
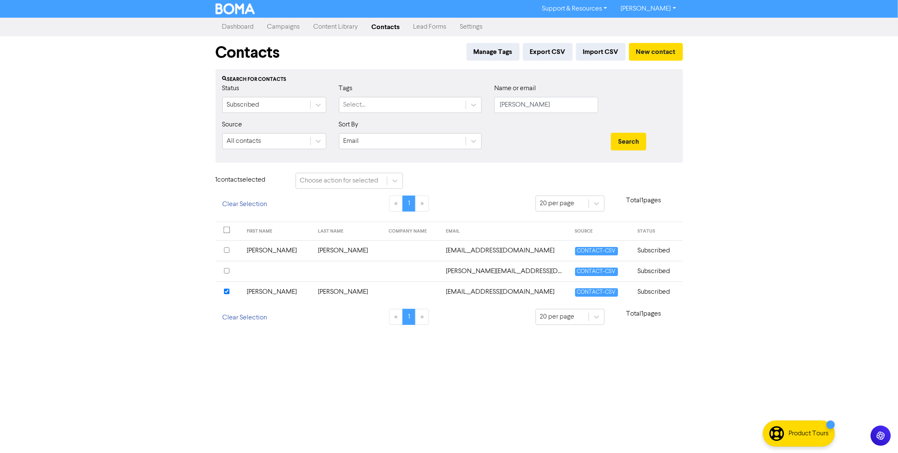
click at [387, 294] on td at bounding box center [412, 291] width 57 height 21
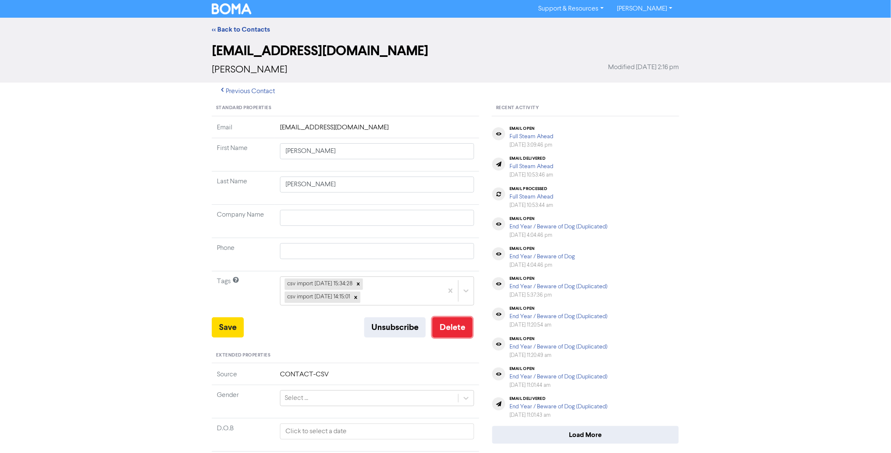
click at [458, 331] on button "Delete" at bounding box center [452, 327] width 40 height 20
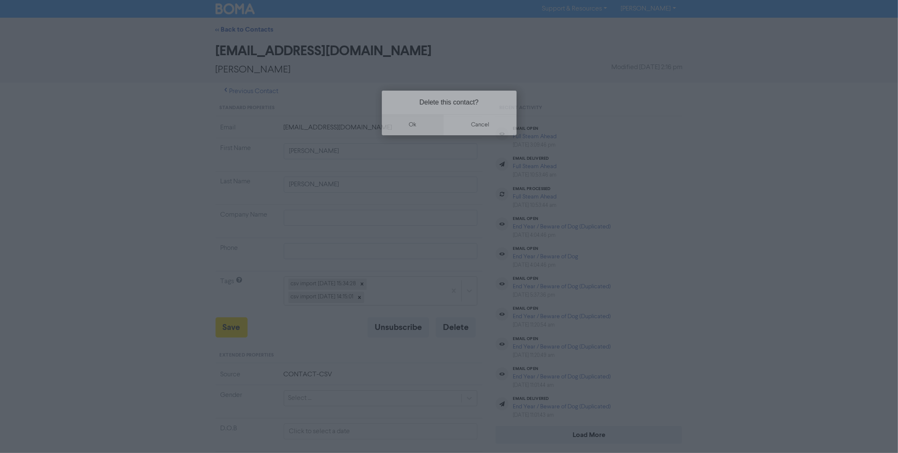
click at [419, 120] on button "ok" at bounding box center [413, 124] width 62 height 21
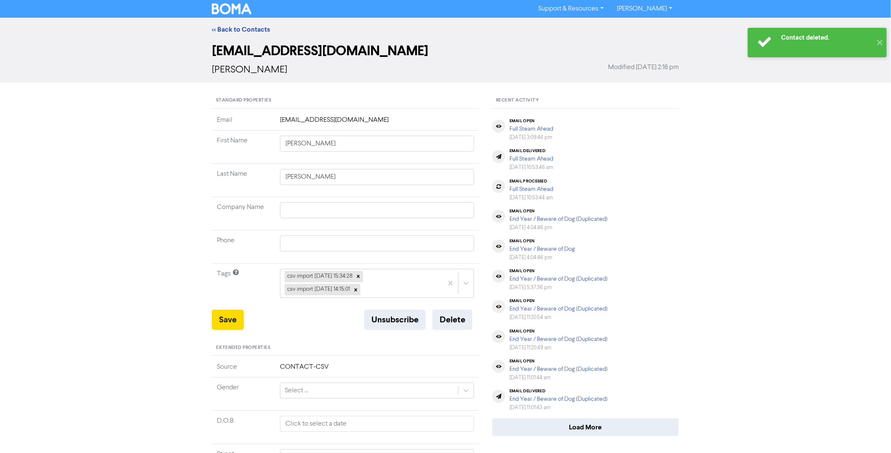
click at [235, 5] on img at bounding box center [232, 8] width 40 height 11
